Goal: Task Accomplishment & Management: Use online tool/utility

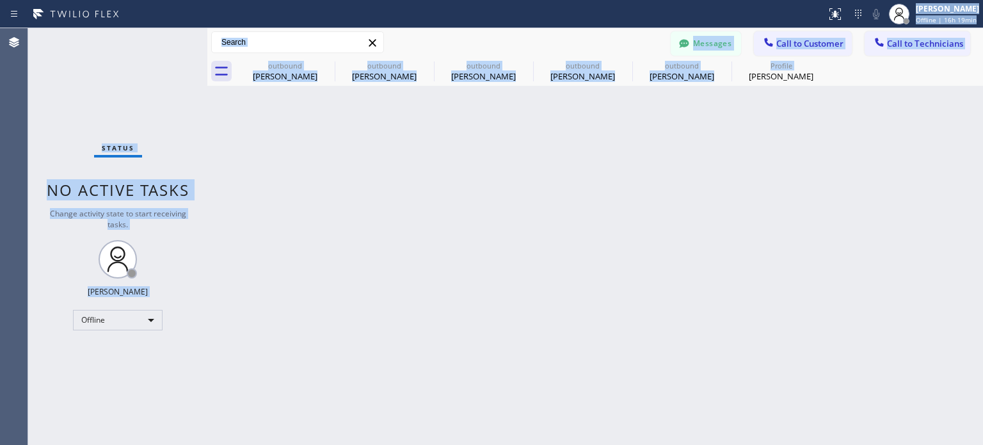
drag, startPoint x: 752, startPoint y: 255, endPoint x: 298, endPoint y: -77, distance: 563.0
click at [298, 0] on html "Status report No issues detected If you experience an issue, please download th…" at bounding box center [491, 222] width 983 height 445
click at [318, 207] on div "Back to Dashboard Change Sender ID Customers Technicians [PERSON_NAME] [DATE] 0…" at bounding box center [594, 236] width 775 height 416
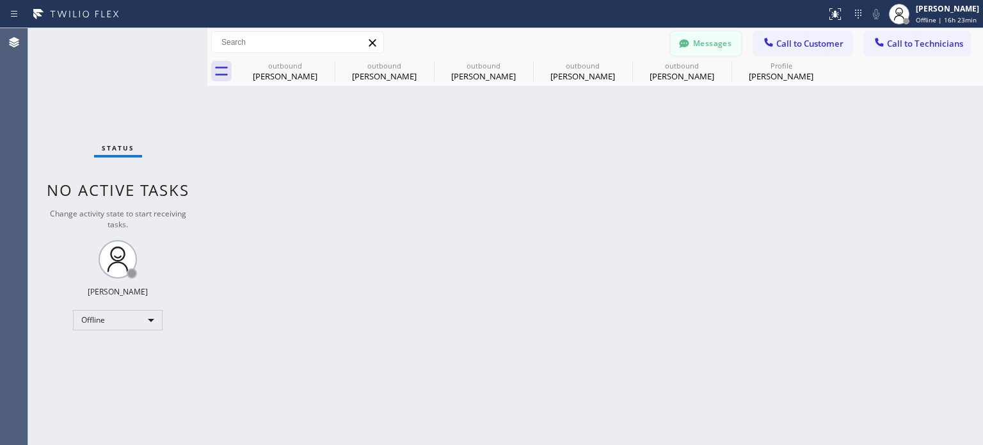
click at [701, 47] on button "Messages" at bounding box center [705, 43] width 70 height 24
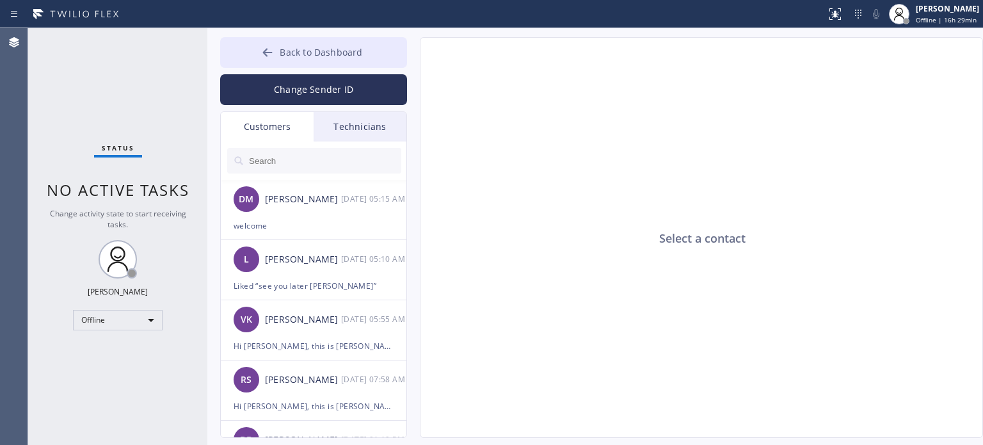
click at [264, 52] on icon at bounding box center [268, 52] width 10 height 8
